Goal: Find specific page/section: Find specific page/section

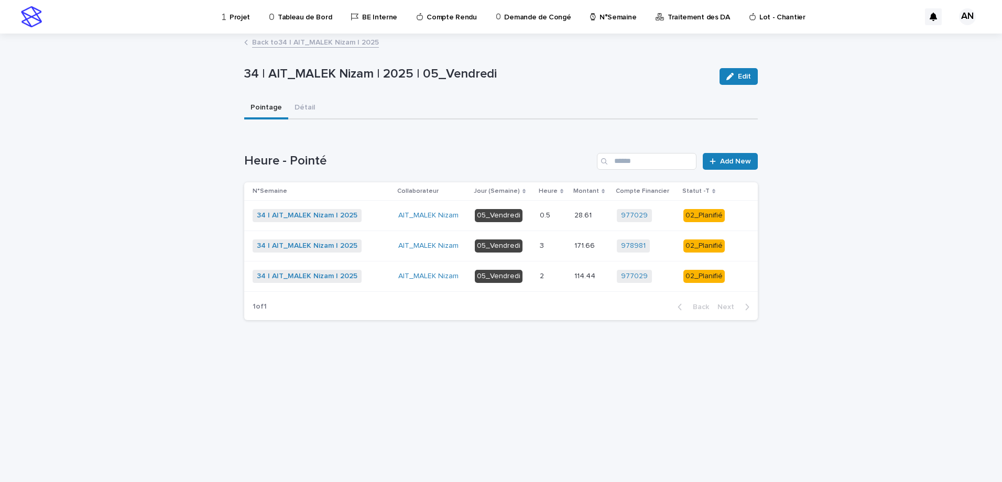
click at [312, 39] on link "Back to 34 | AIT_MALEK Nizam | 2025" at bounding box center [315, 42] width 127 height 12
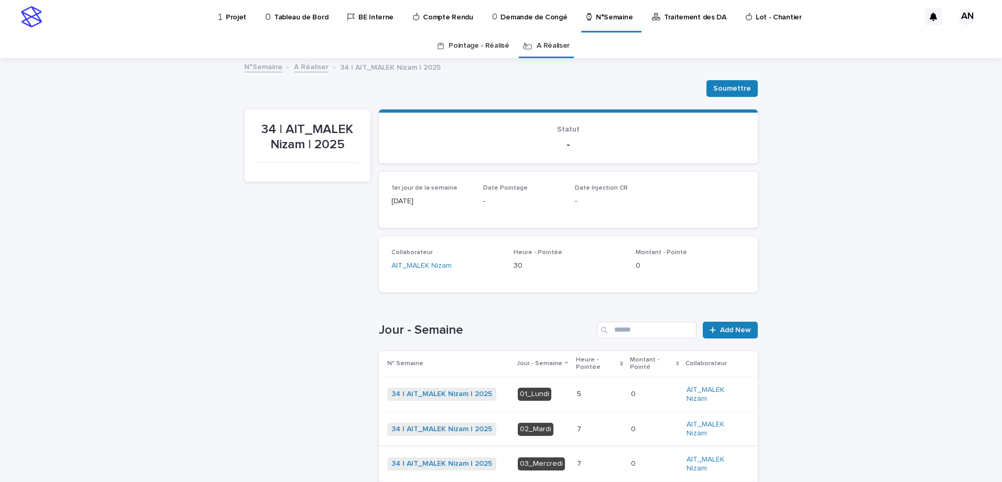
scroll to position [105, 0]
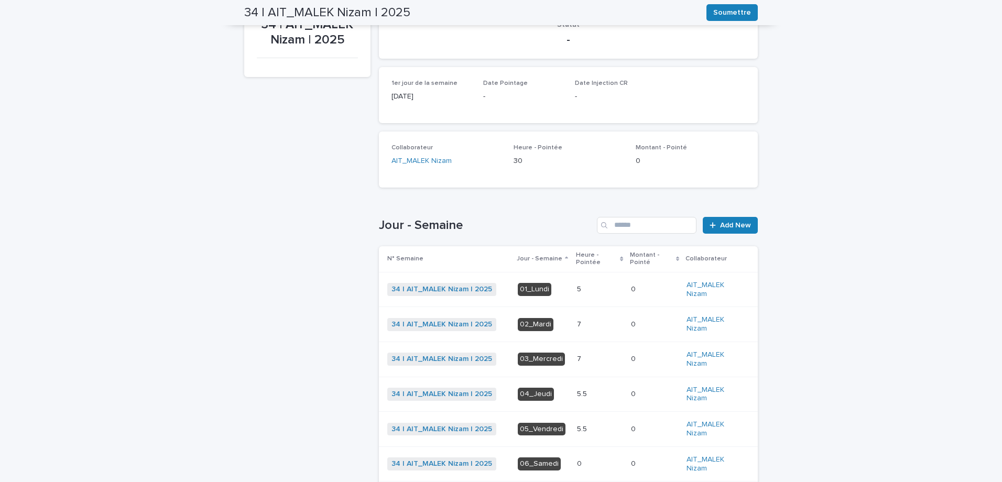
click at [581, 318] on div "7 7" at bounding box center [600, 324] width 46 height 17
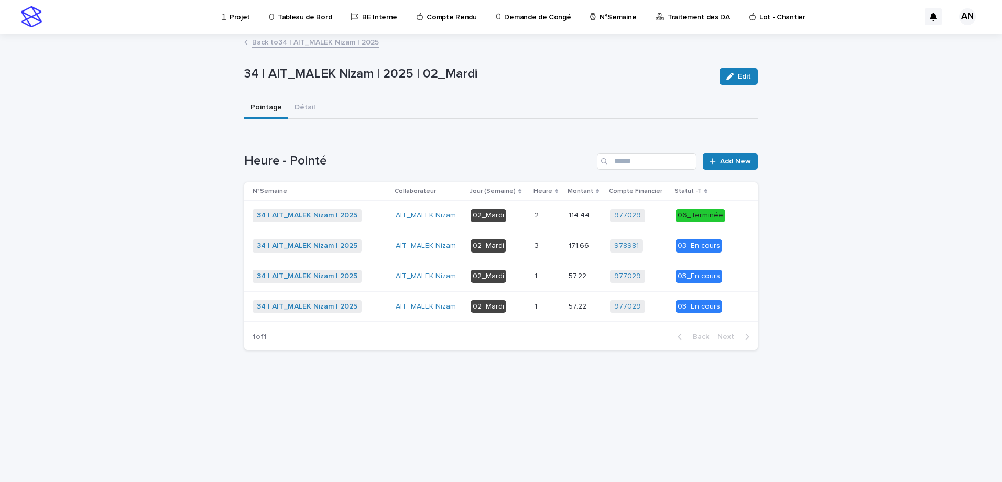
click at [356, 41] on link "Back to 34 | AIT_MALEK Nizam | 2025" at bounding box center [315, 42] width 127 height 12
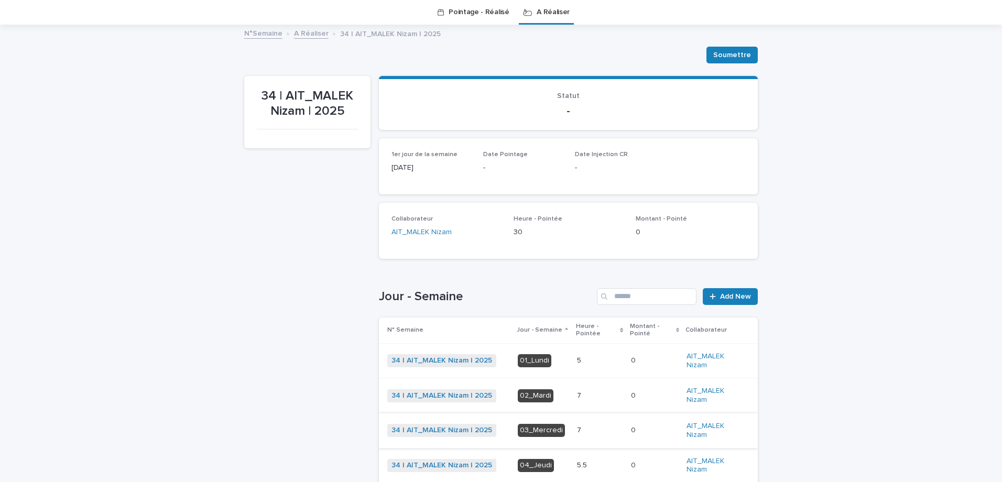
scroll to position [86, 0]
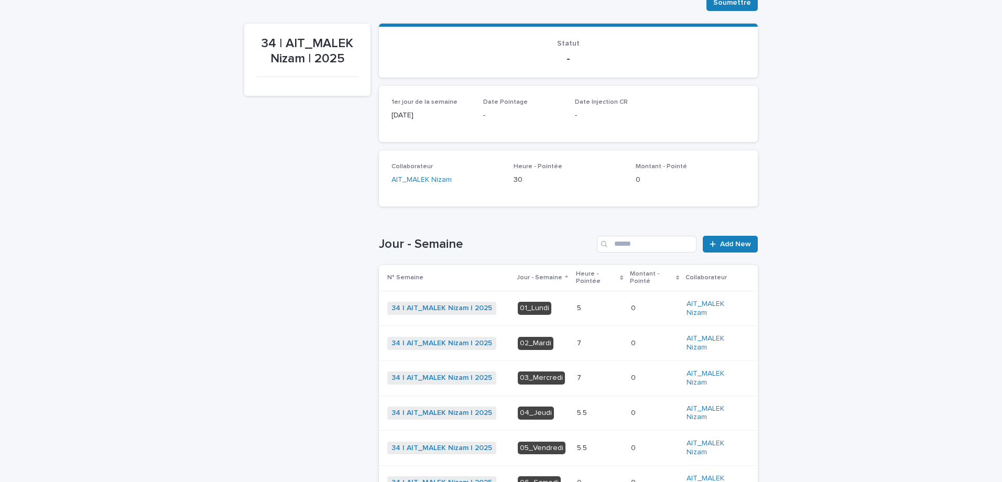
click at [585, 380] on p at bounding box center [600, 378] width 46 height 9
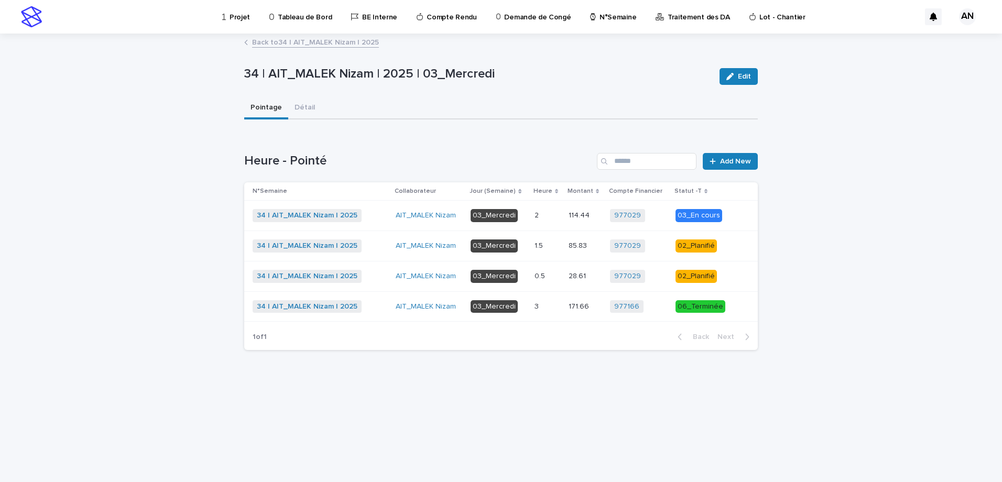
click at [555, 243] on p at bounding box center [548, 246] width 26 height 9
